Goal: Check status: Check status

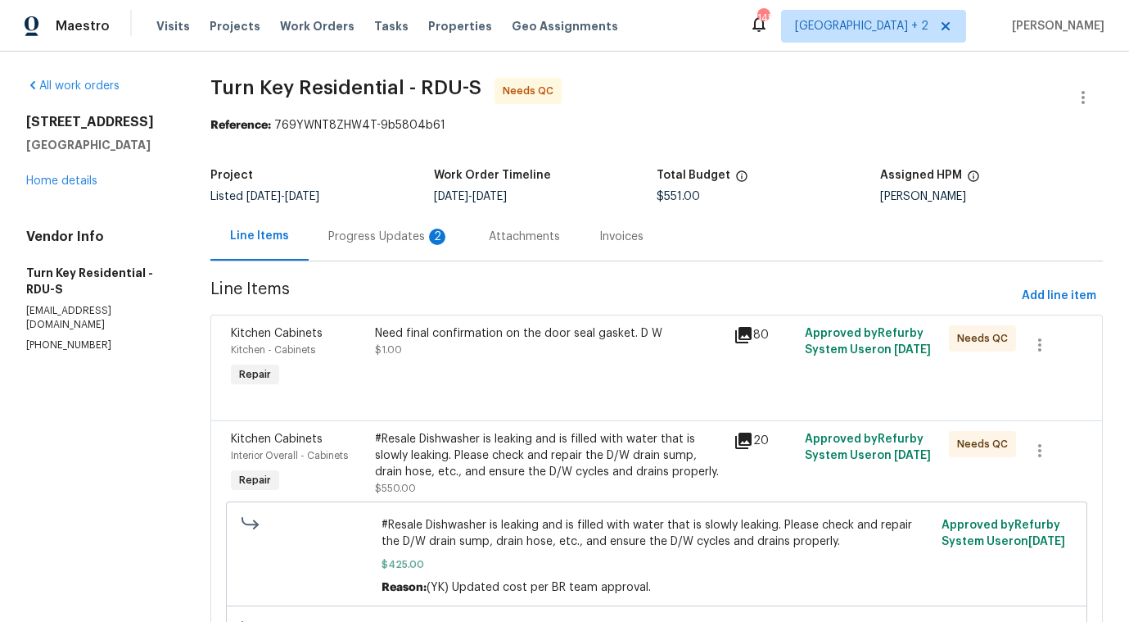
click at [423, 234] on div "Progress Updates 2" at bounding box center [388, 236] width 121 height 16
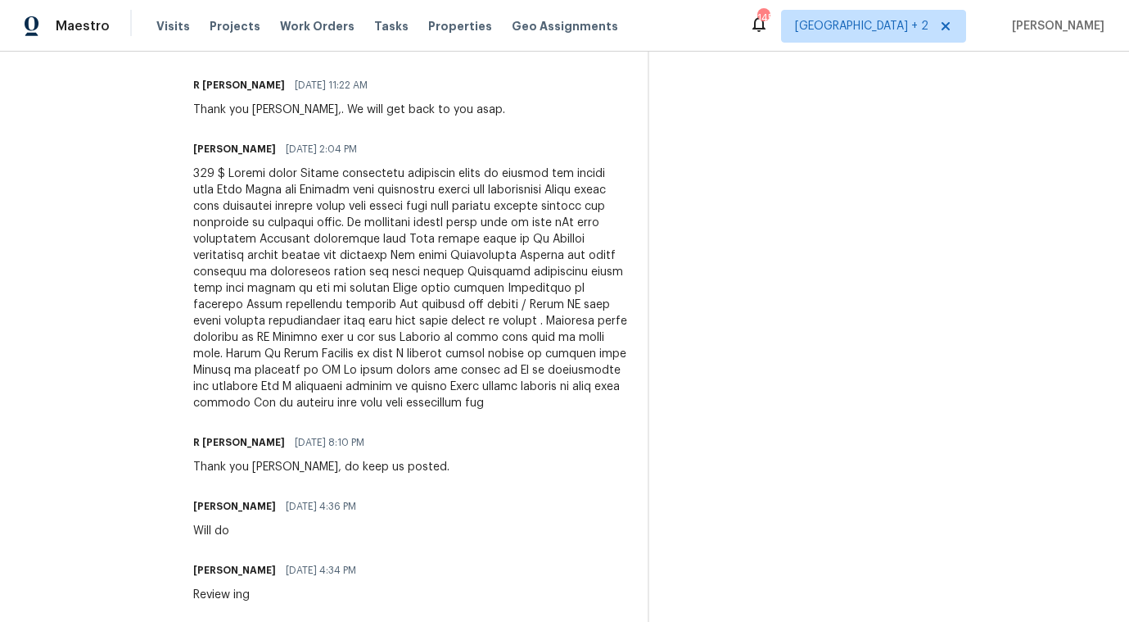
scroll to position [1989, 0]
drag, startPoint x: 249, startPoint y: 174, endPoint x: 384, endPoint y: 202, distance: 138.1
click at [384, 202] on div at bounding box center [410, 290] width 435 height 246
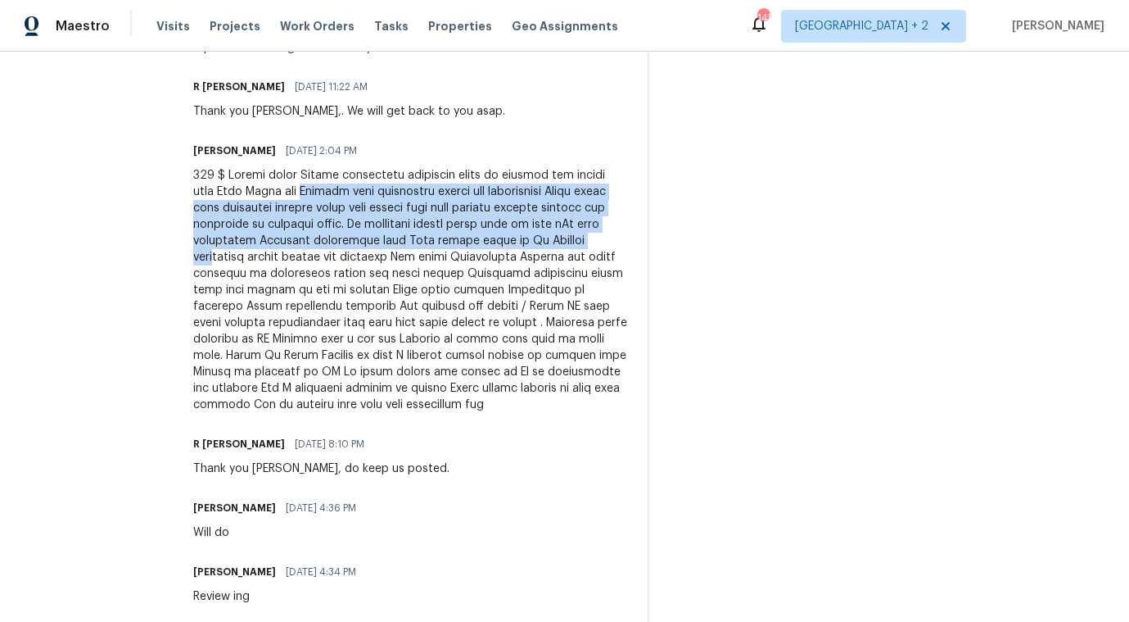
drag, startPoint x: 385, startPoint y: 188, endPoint x: 441, endPoint y: 264, distance: 94.8
click at [441, 264] on div at bounding box center [410, 290] width 435 height 246
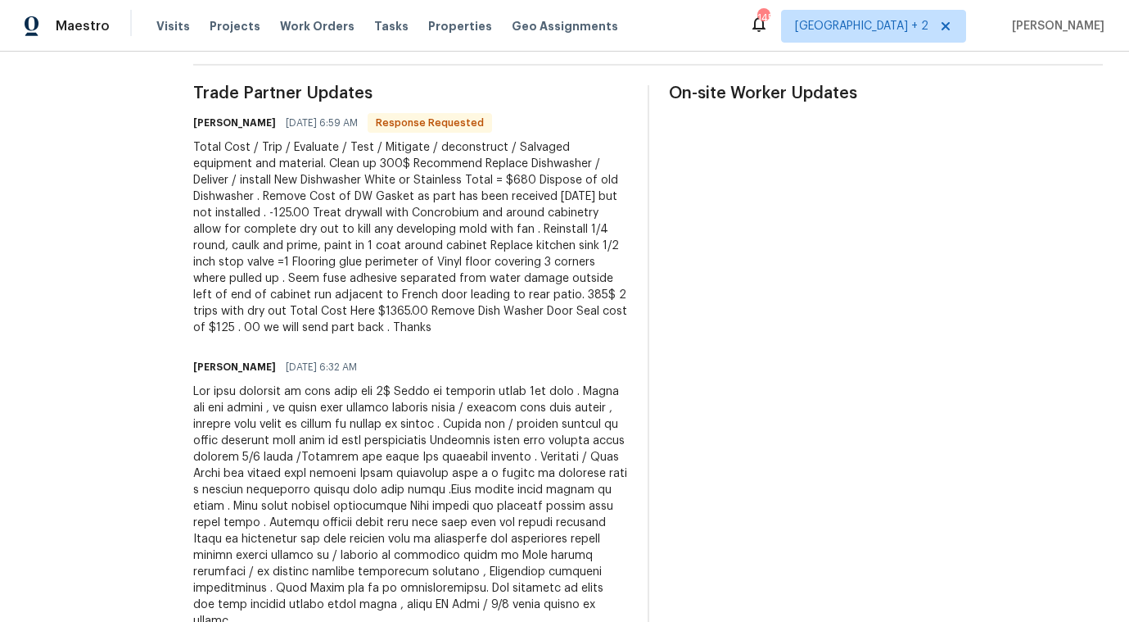
scroll to position [345, 0]
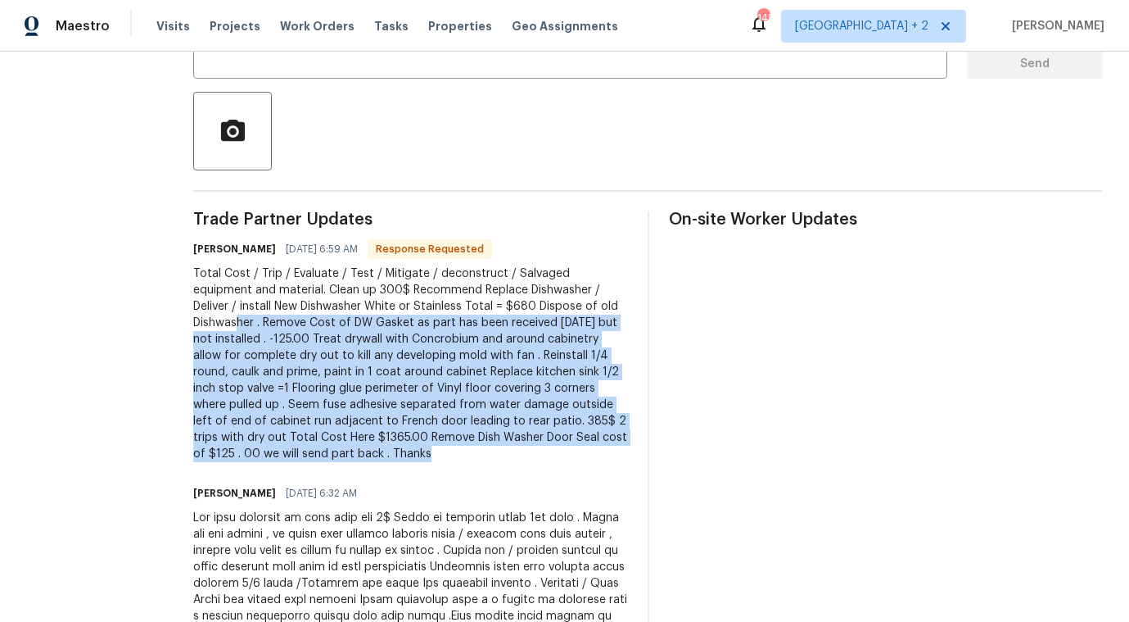
drag, startPoint x: 296, startPoint y: 319, endPoint x: 367, endPoint y: 469, distance: 166.7
click at [367, 462] on div "Total Cost / Trip / Evaluate / Test / Mitigate / deconstruct / Salvaged equipme…" at bounding box center [410, 363] width 435 height 197
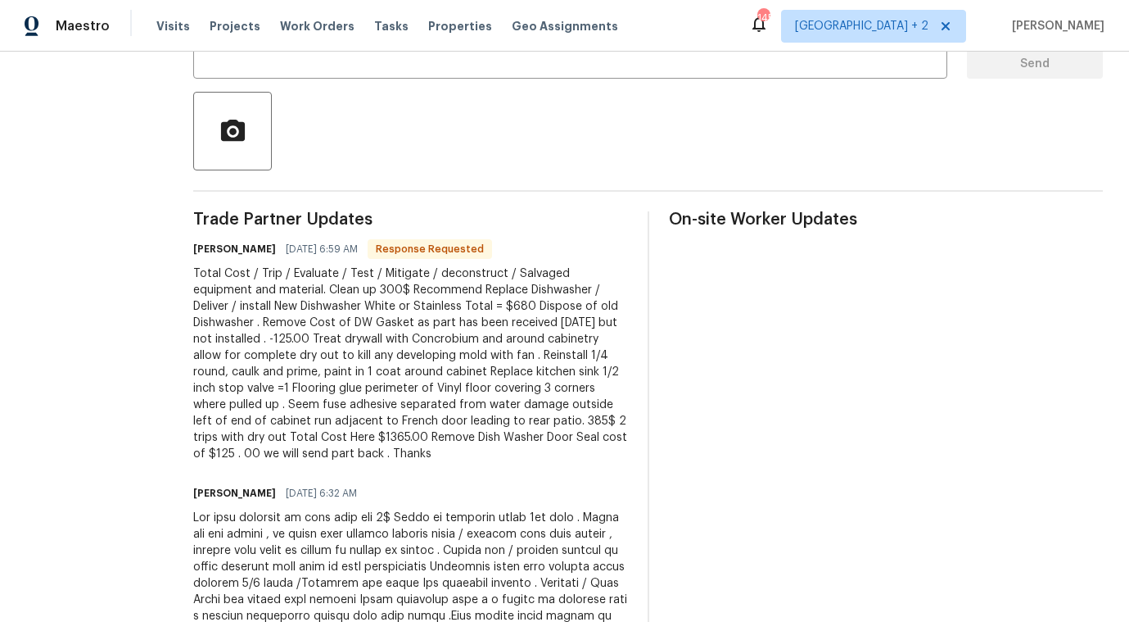
click at [368, 462] on div "Total Cost / Trip / Evaluate / Test / Mitigate / deconstruct / Salvaged equipme…" at bounding box center [410, 363] width 435 height 197
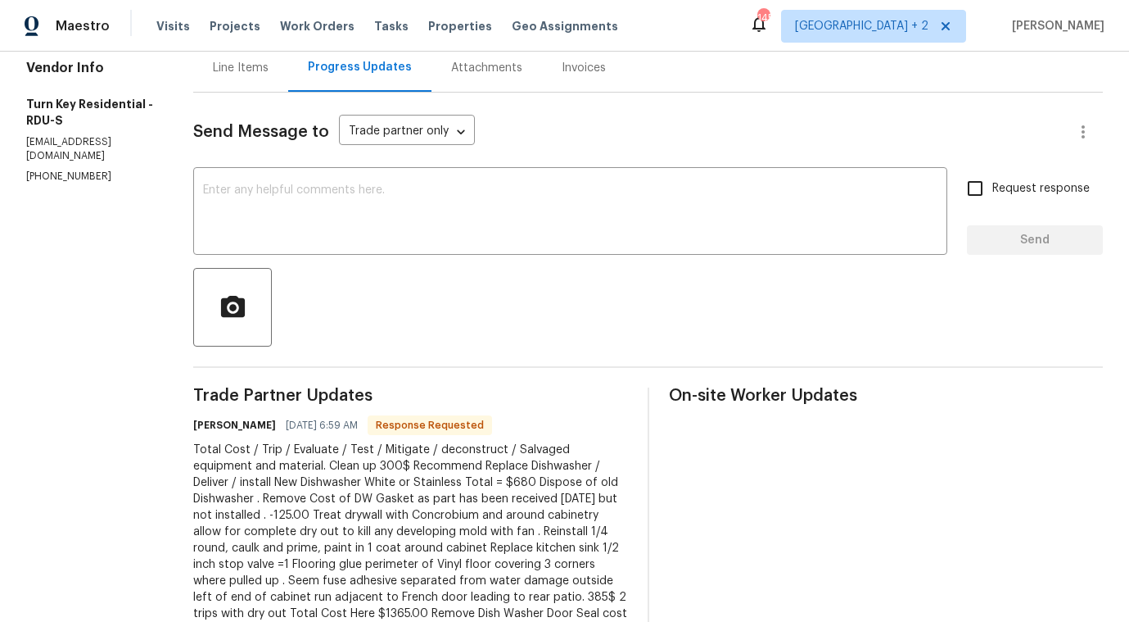
scroll to position [0, 0]
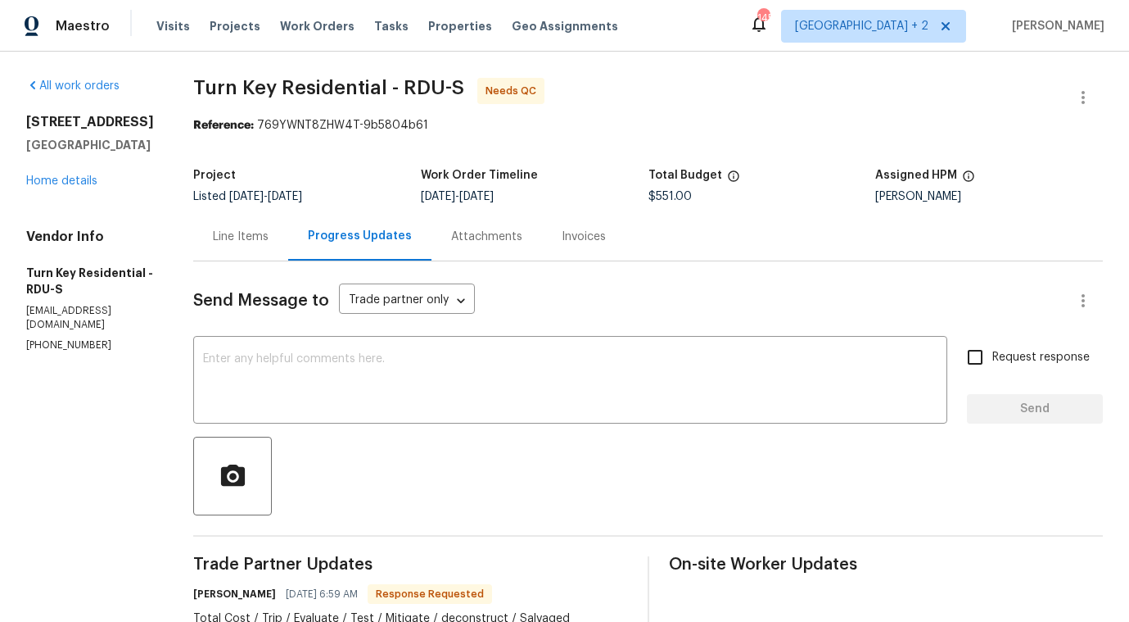
click at [617, 250] on div "Invoices" at bounding box center [584, 236] width 84 height 48
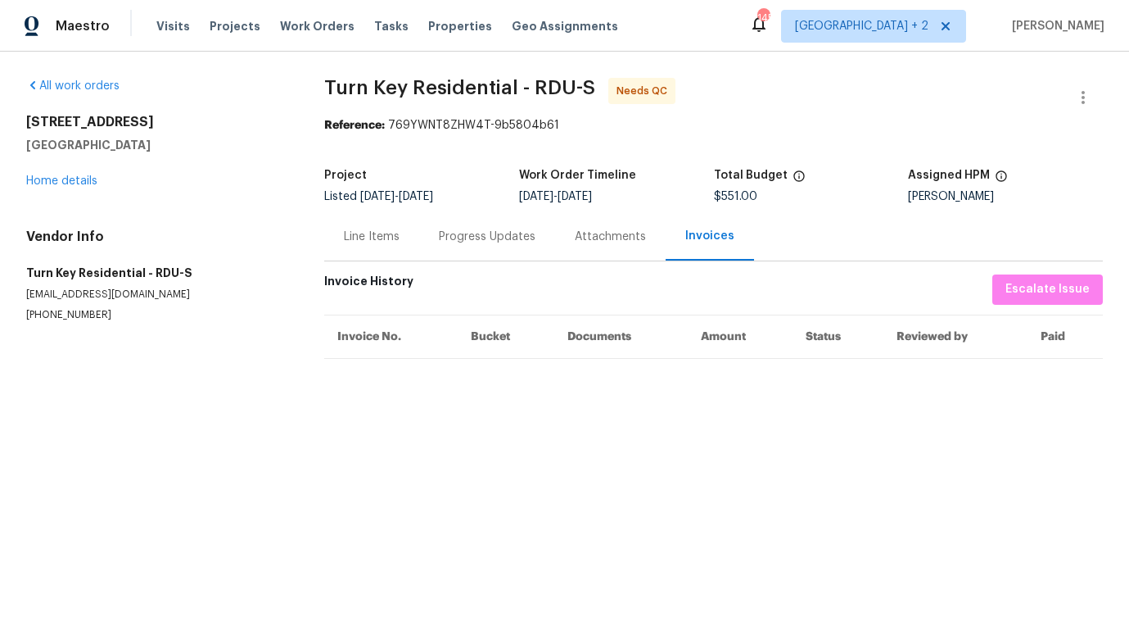
click at [462, 238] on div "Progress Updates" at bounding box center [487, 236] width 97 height 16
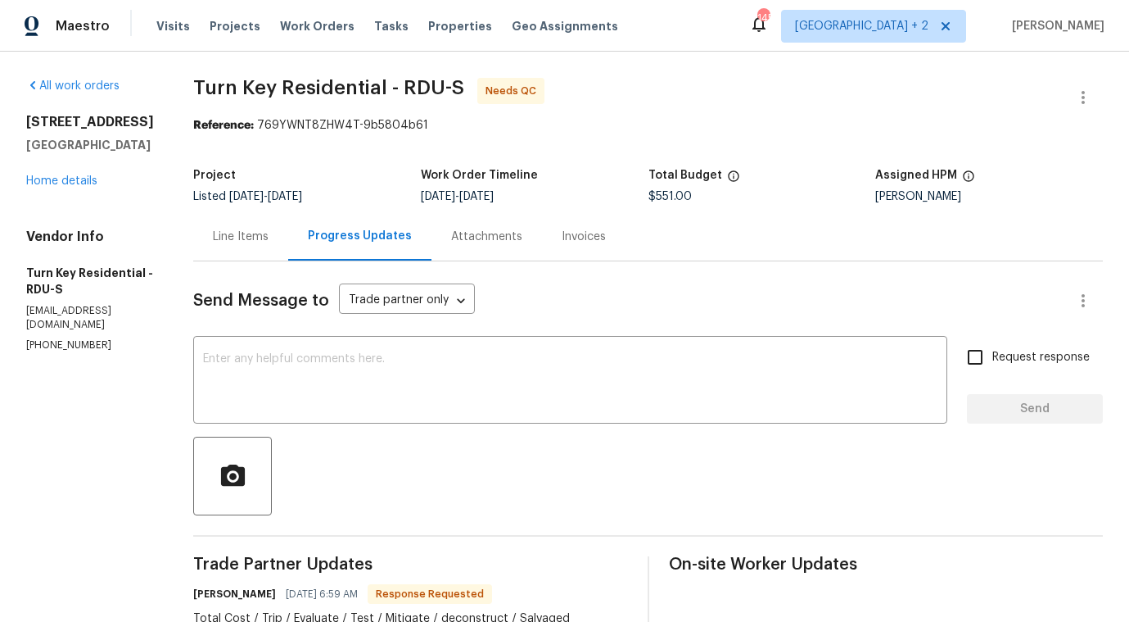
click at [353, 233] on div "Progress Updates" at bounding box center [360, 236] width 104 height 16
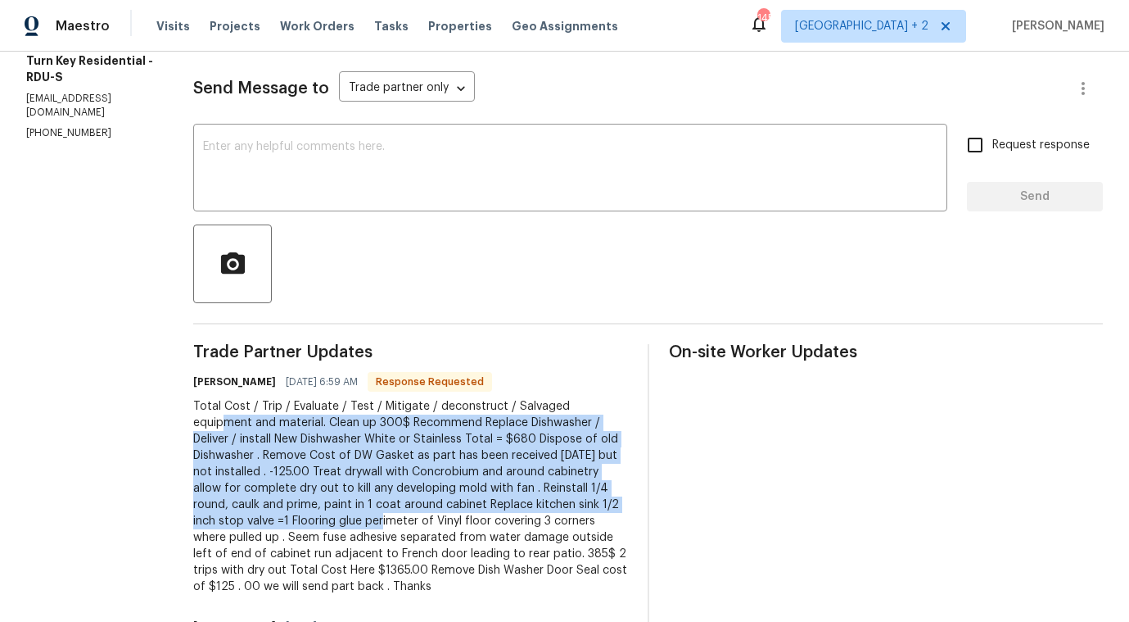
drag, startPoint x: 261, startPoint y: 418, endPoint x: 504, endPoint y: 516, distance: 262.3
click at [504, 516] on div "Total Cost / Trip / Evaluate / Test / Mitigate / deconstruct / Salvaged equipme…" at bounding box center [410, 496] width 435 height 197
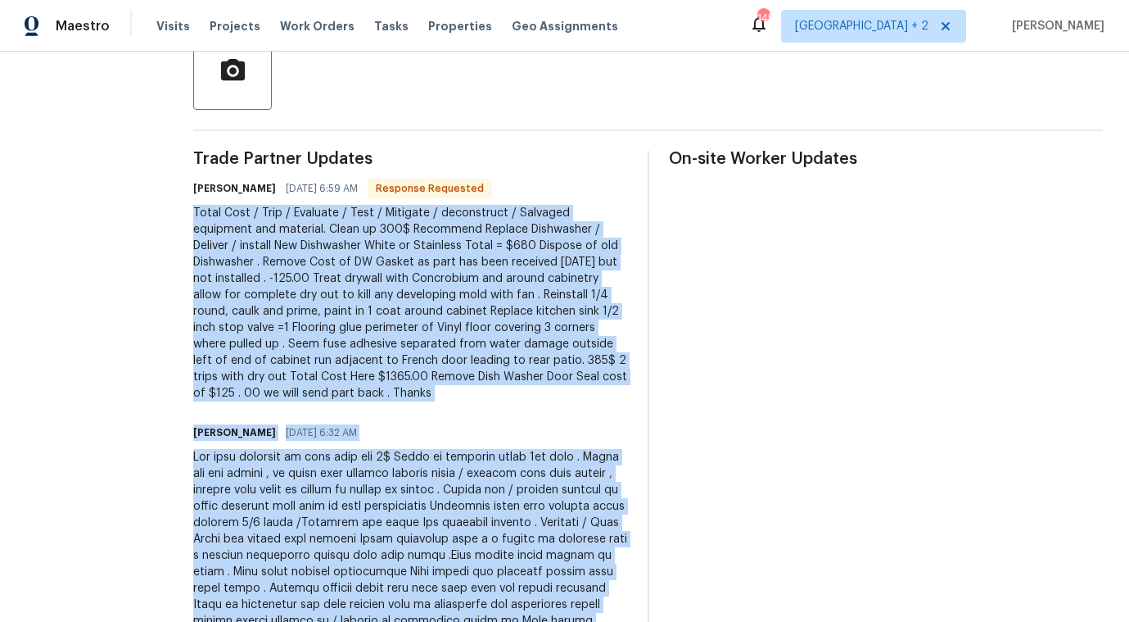
scroll to position [567, 0]
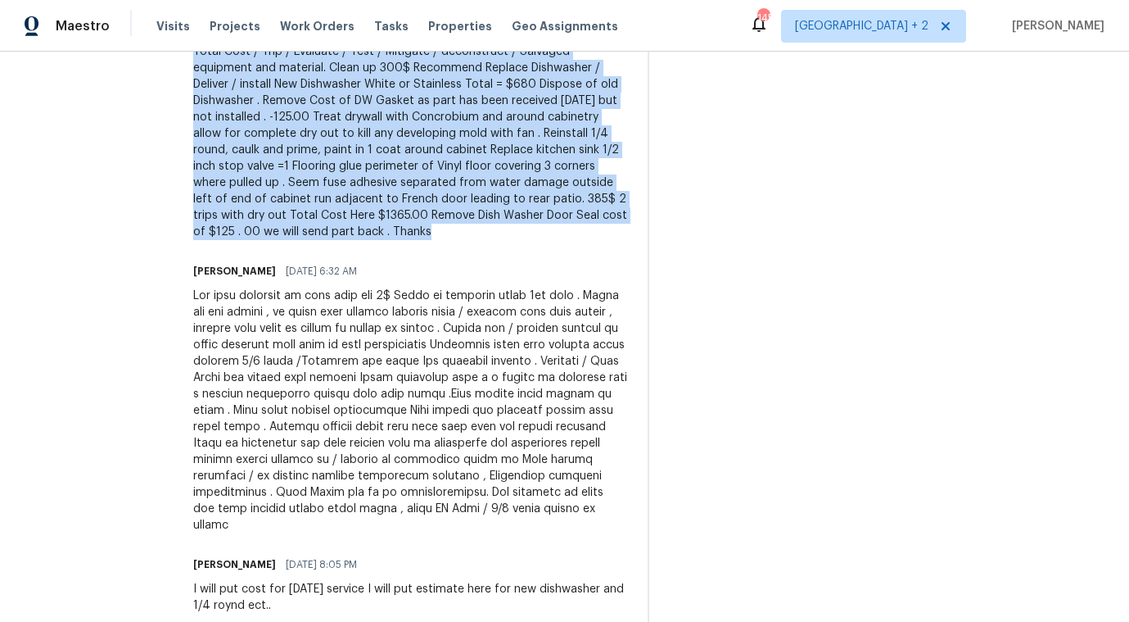
drag, startPoint x: 234, startPoint y: 409, endPoint x: 285, endPoint y: 251, distance: 166.0
click at [285, 240] on div "Total Cost / Trip / Evaluate / Test / Mitigate / deconstruct / Salvaged equipme…" at bounding box center [410, 141] width 435 height 197
